Goal: Navigation & Orientation: Find specific page/section

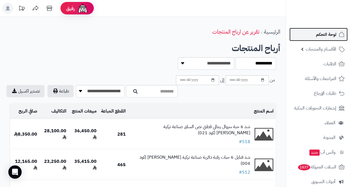
click at [324, 34] on span "لوحة التحكم" at bounding box center [326, 35] width 20 height 8
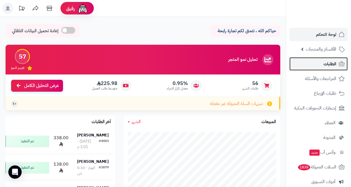
click at [324, 65] on span "الطلبات" at bounding box center [330, 64] width 13 height 8
